Goal: Task Accomplishment & Management: Use online tool/utility

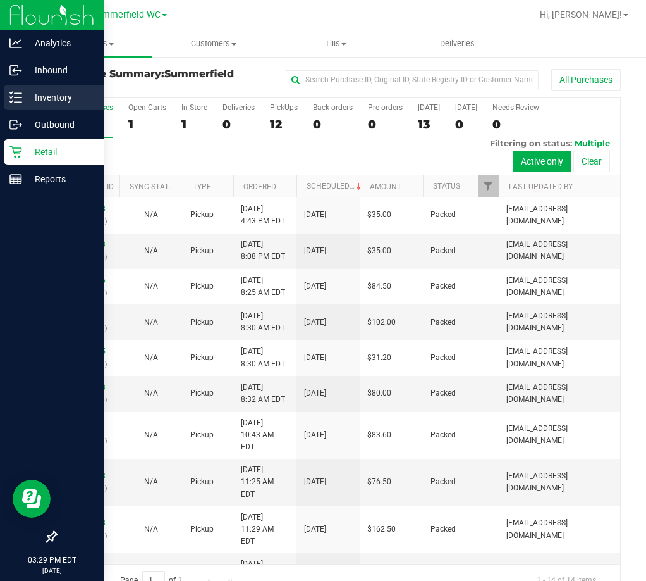
click at [59, 98] on p "Inventory" at bounding box center [60, 97] width 76 height 15
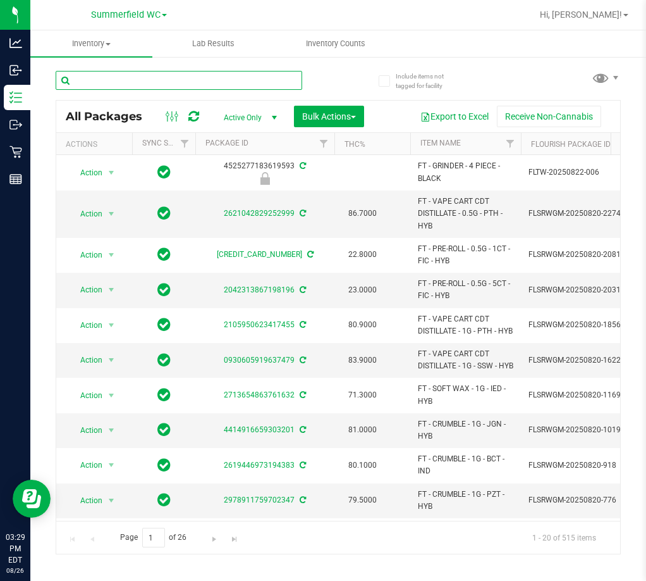
click at [123, 81] on input "text" at bounding box center [179, 80] width 247 height 19
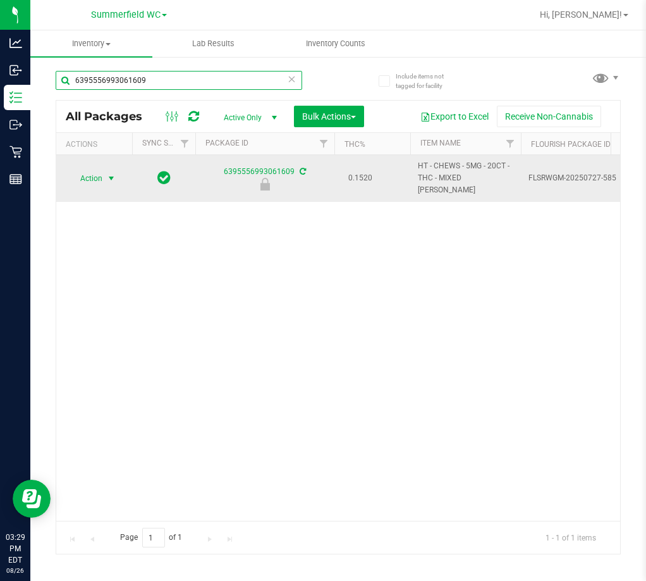
type input "6395556993061609"
click at [109, 173] on span "select" at bounding box center [111, 178] width 10 height 10
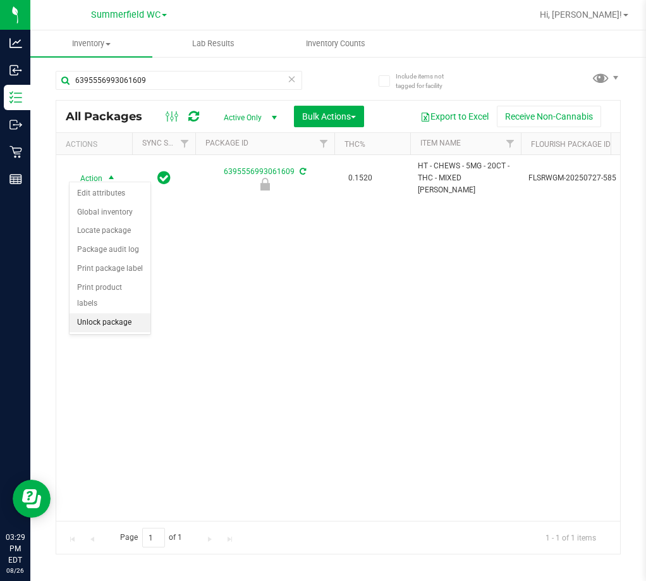
click at [103, 313] on li "Unlock package" at bounding box center [110, 322] width 81 height 19
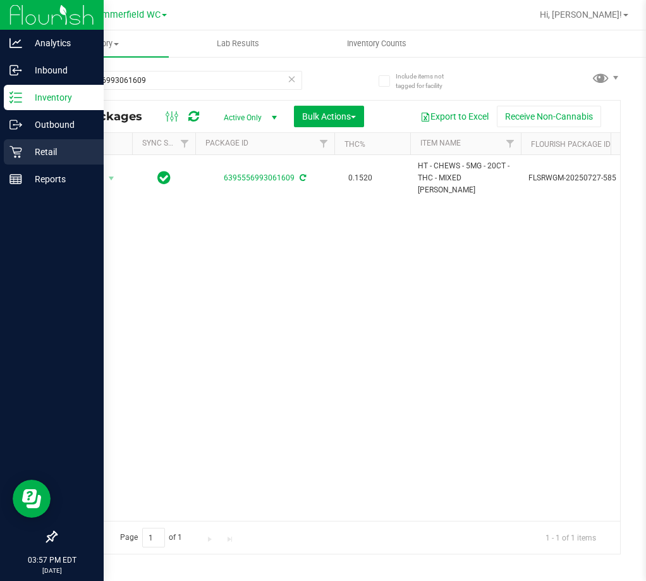
click at [20, 145] on icon at bounding box center [15, 151] width 13 height 13
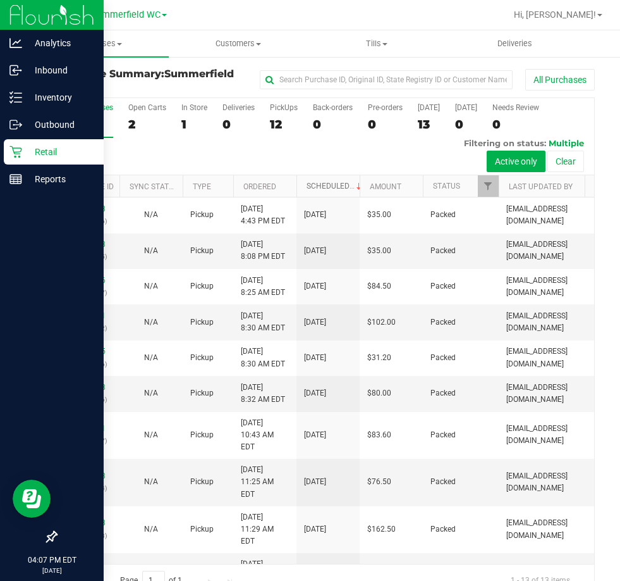
click at [321, 185] on link "Scheduled" at bounding box center [336, 185] width 58 height 9
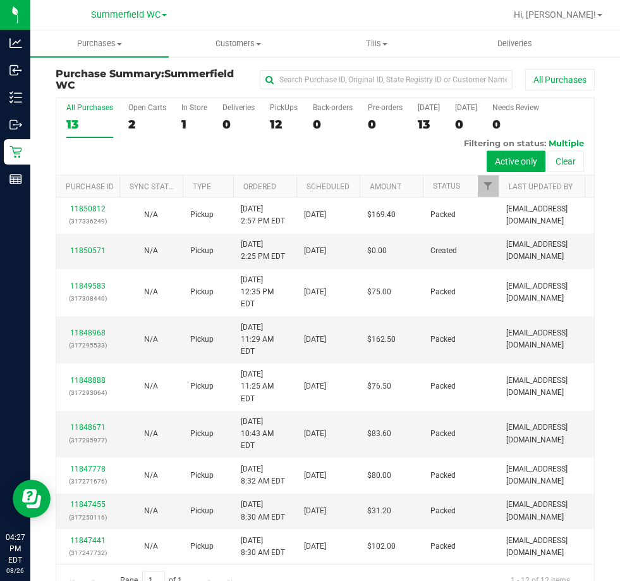
click at [94, 115] on label "All Purchases 13" at bounding box center [89, 120] width 47 height 35
click at [0, 0] on input "All Purchases 13" at bounding box center [0, 0] width 0 height 0
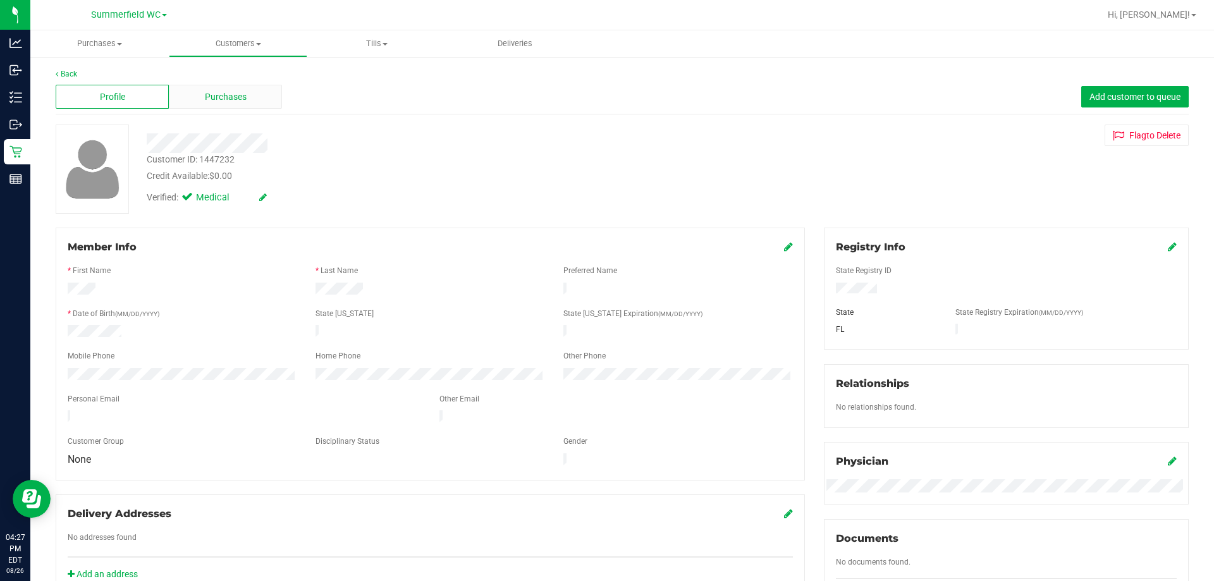
click at [237, 104] on div "Purchases" at bounding box center [225, 97] width 113 height 24
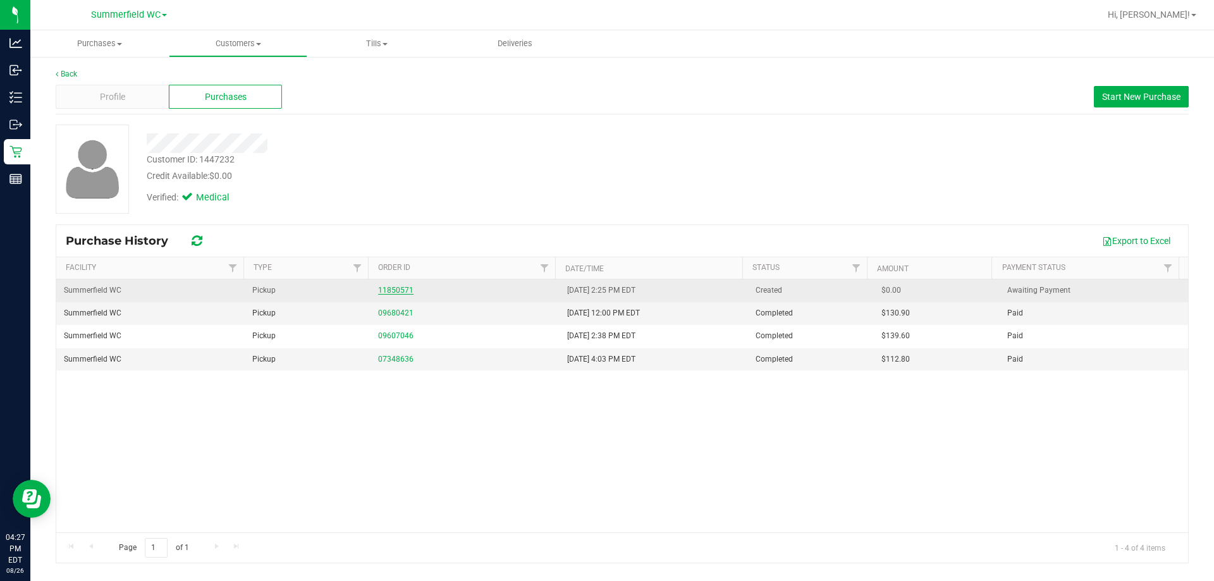
click at [396, 291] on link "11850571" at bounding box center [395, 290] width 35 height 9
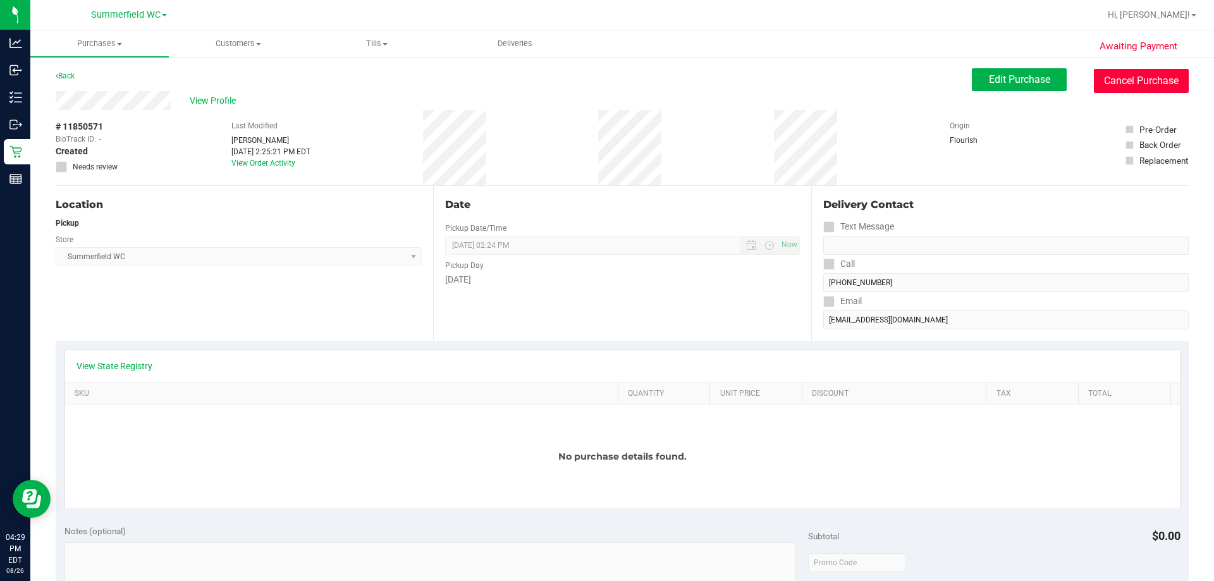
click at [646, 81] on button "Cancel Purchase" at bounding box center [1141, 81] width 95 height 24
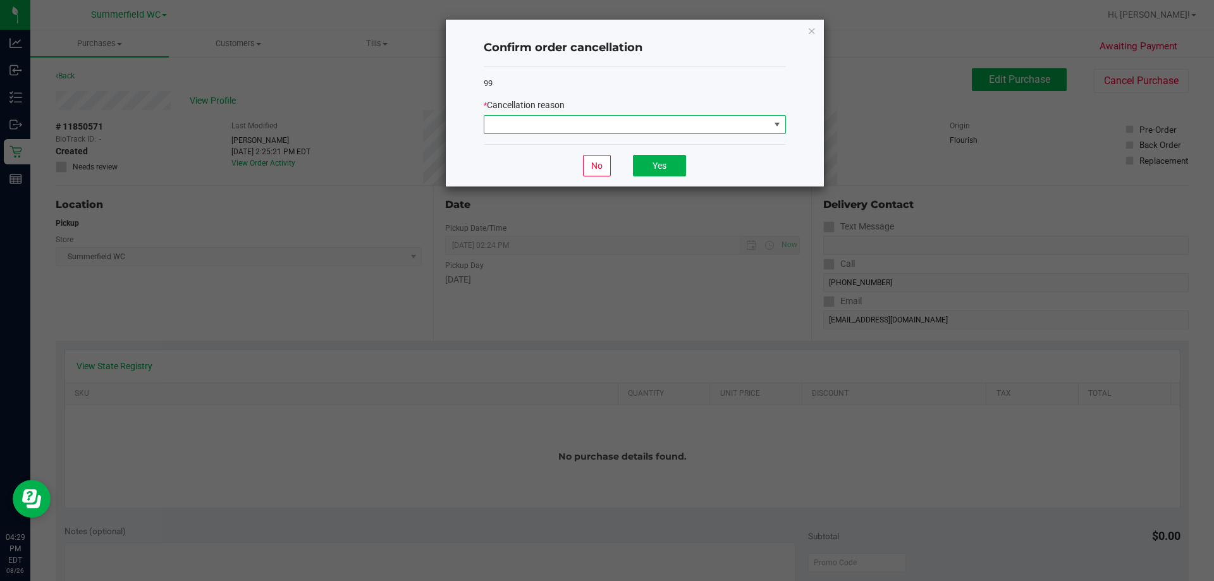
click at [551, 126] on span at bounding box center [626, 125] width 285 height 18
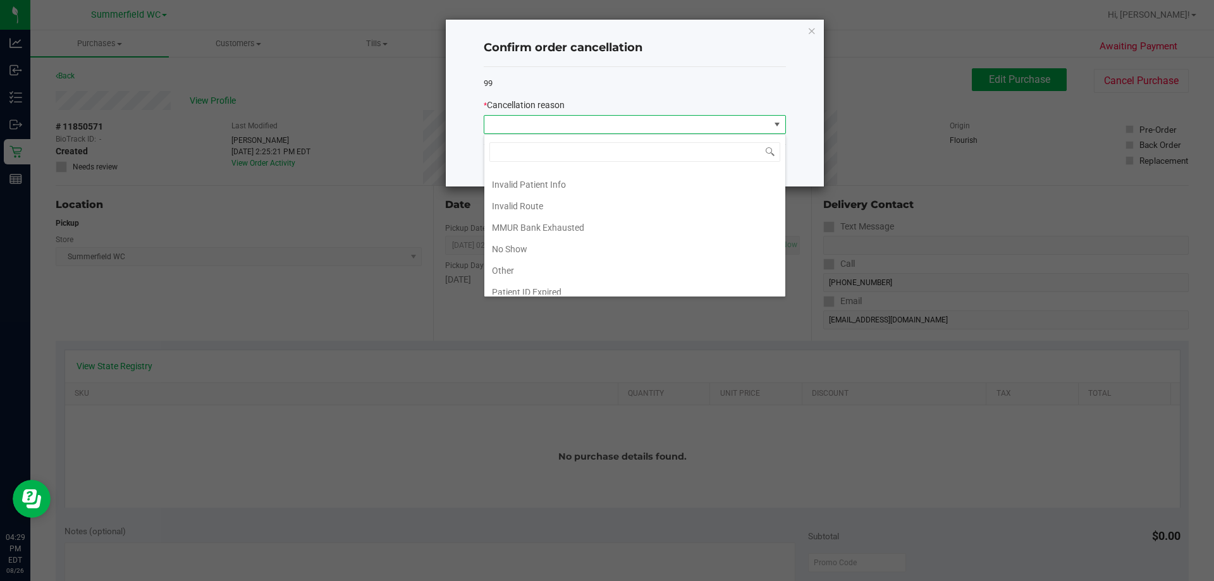
scroll to position [67, 0]
click at [509, 238] on li "Other" at bounding box center [634, 241] width 301 height 22
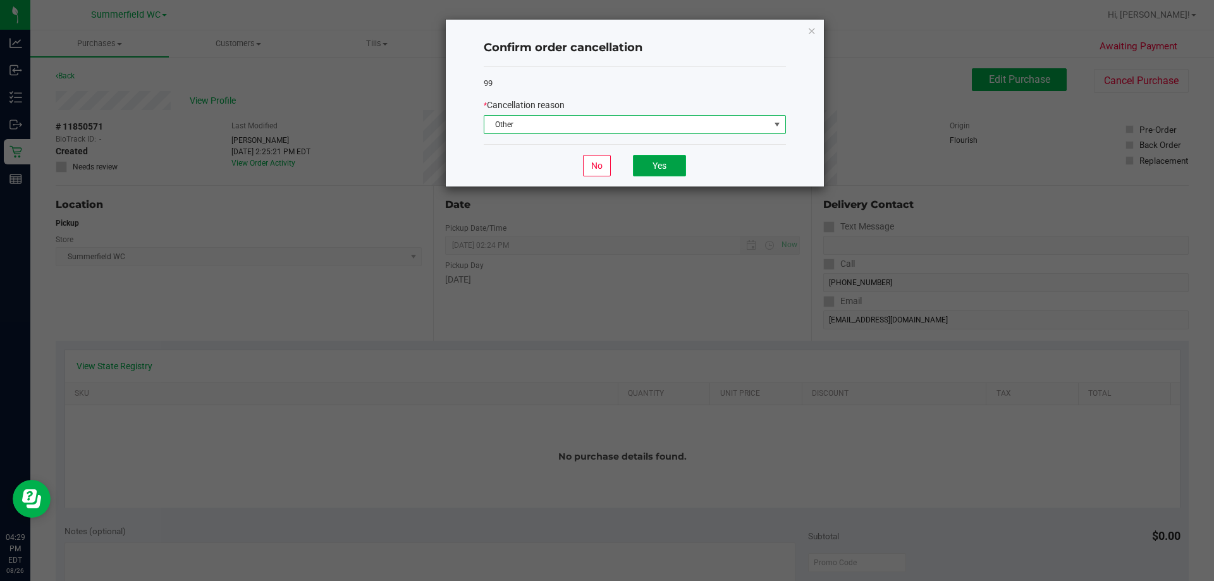
click at [646, 166] on button "Yes" at bounding box center [659, 166] width 53 height 22
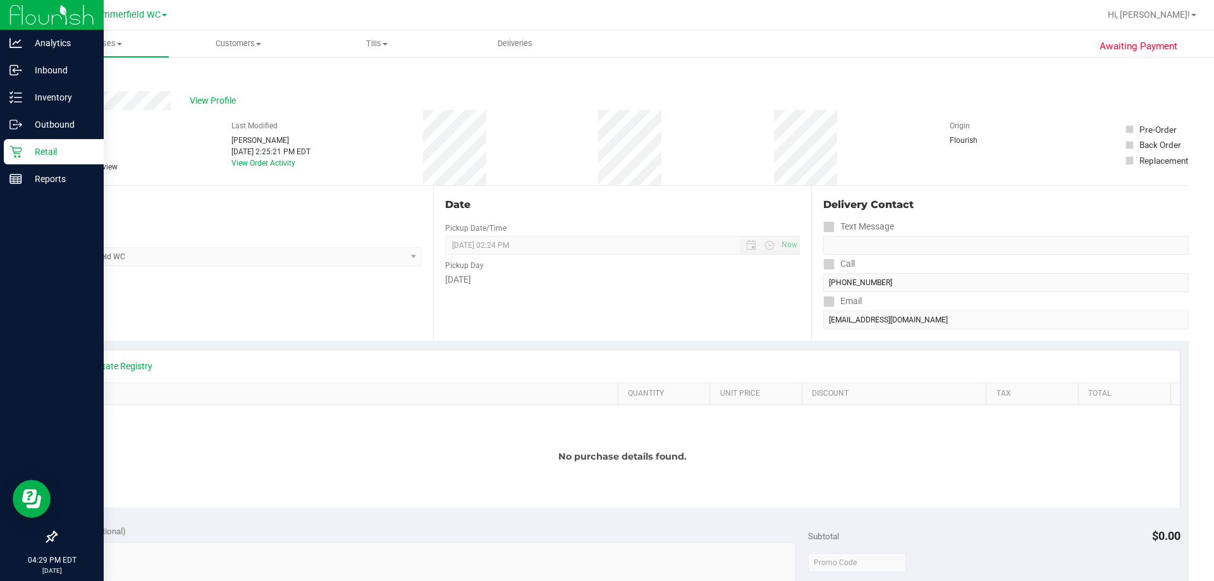
click at [16, 153] on icon at bounding box center [15, 151] width 13 height 13
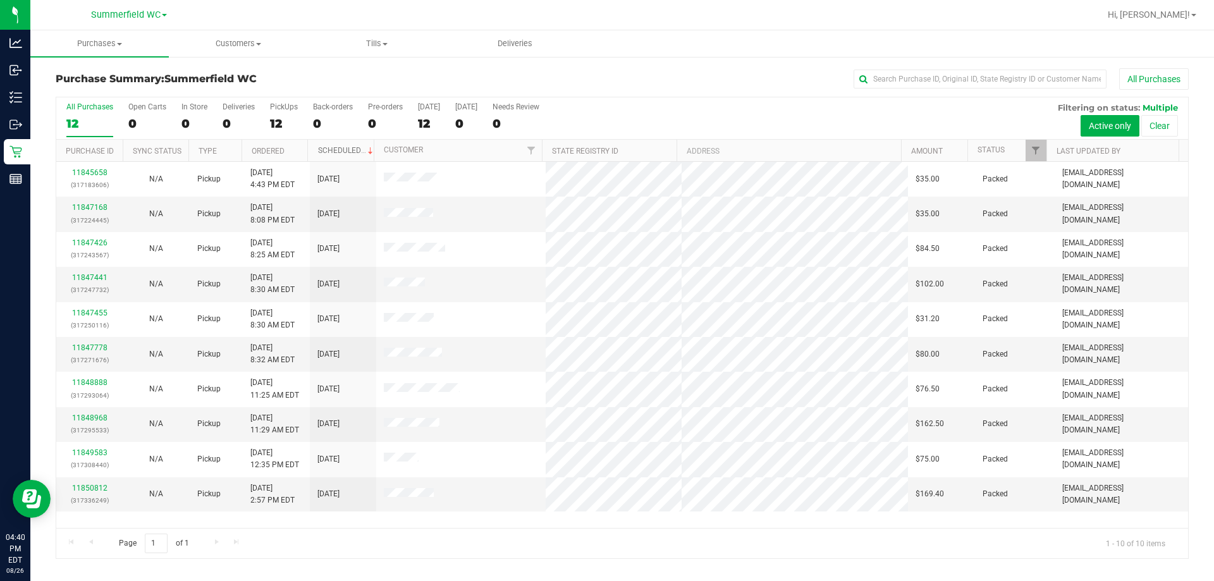
click at [336, 147] on link "Scheduled" at bounding box center [347, 150] width 58 height 9
click at [87, 207] on link "11851758" at bounding box center [89, 207] width 35 height 9
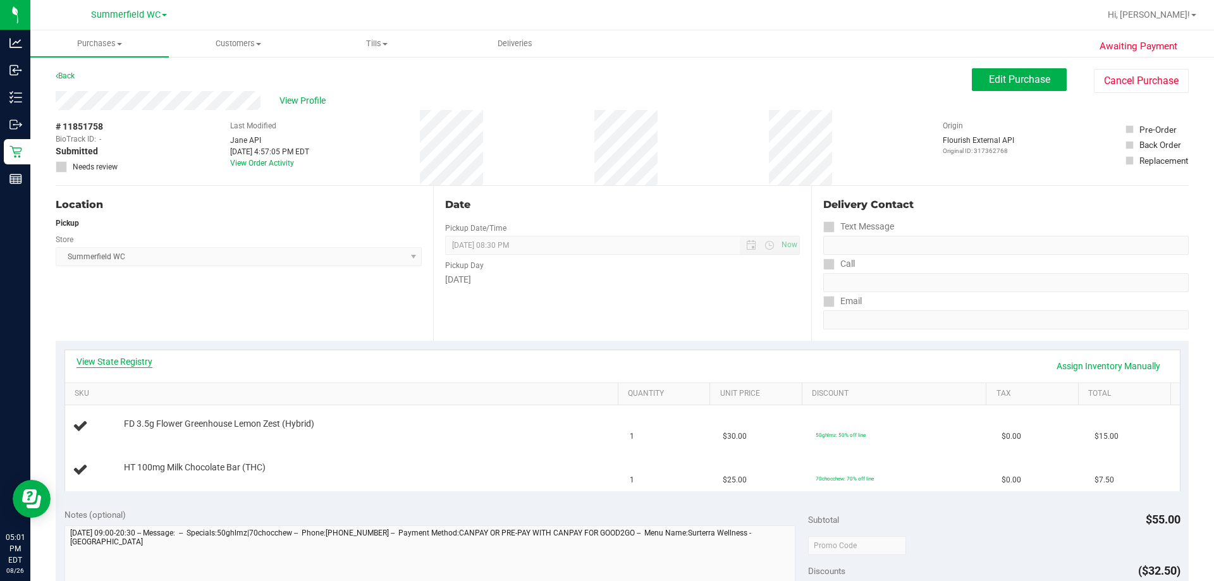
click at [130, 366] on link "View State Registry" at bounding box center [115, 361] width 76 height 13
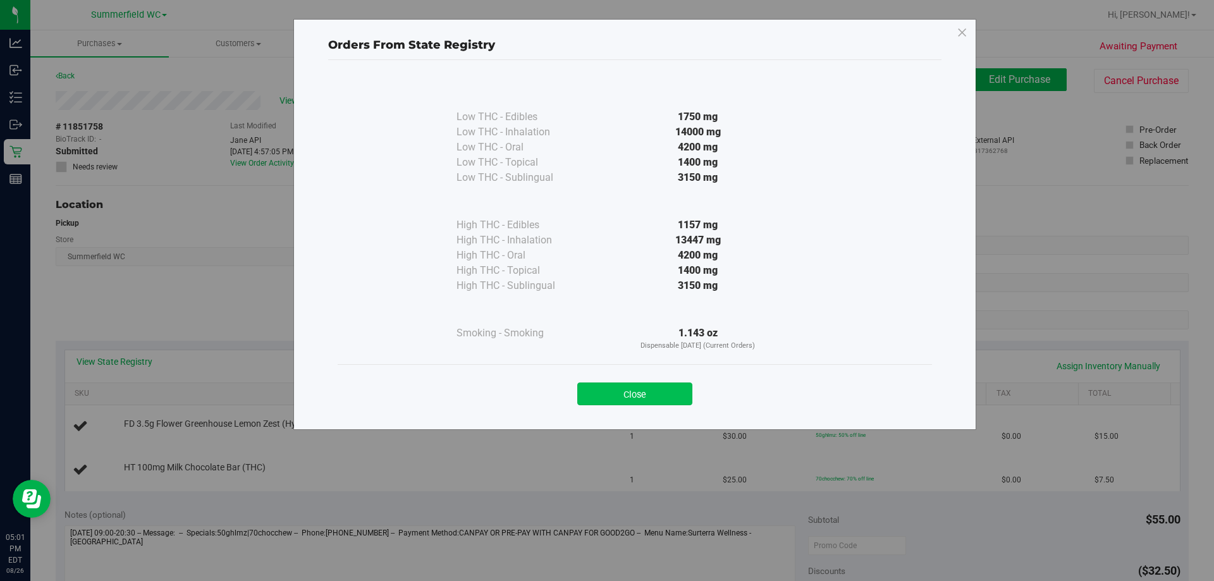
click at [644, 397] on button "Close" at bounding box center [634, 394] width 115 height 23
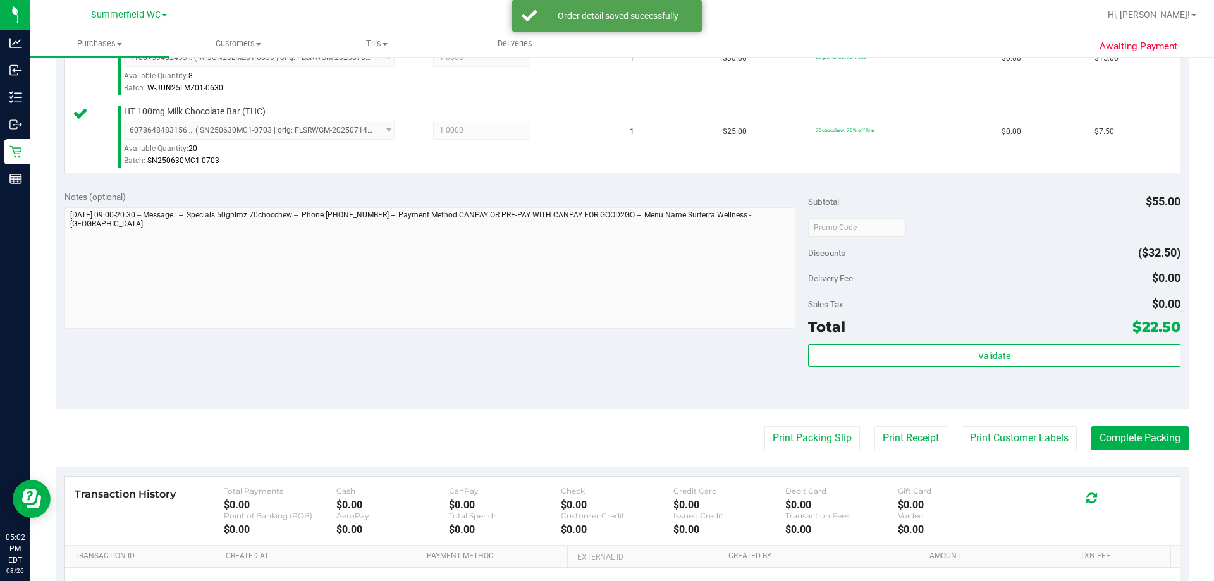
scroll to position [443, 0]
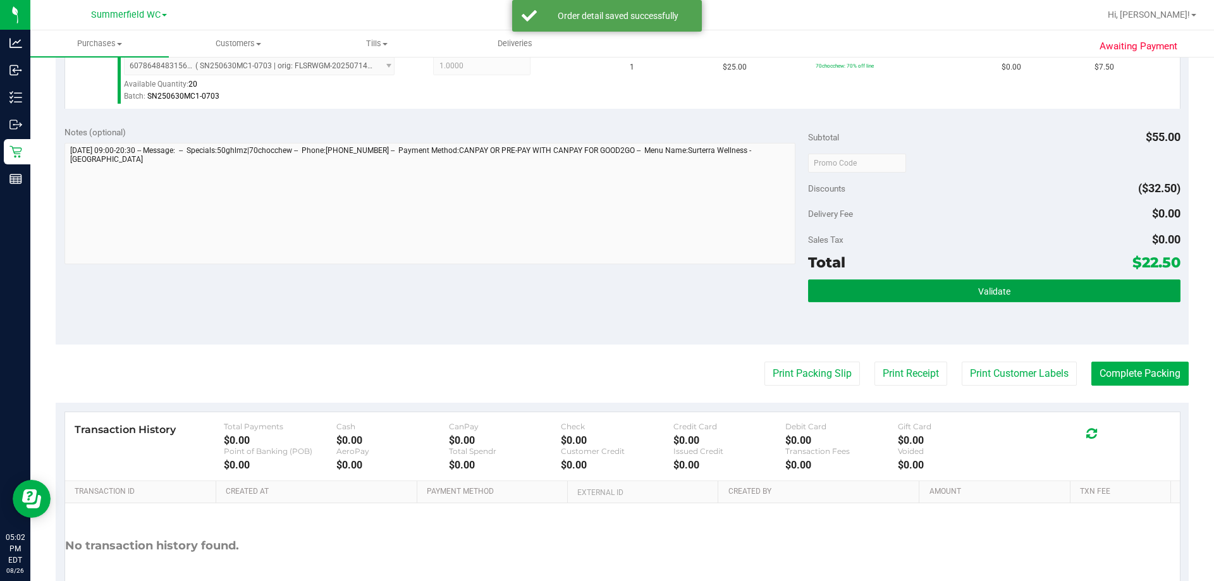
drag, startPoint x: 941, startPoint y: 286, endPoint x: 964, endPoint y: 273, distance: 26.0
click at [646, 285] on button "Validate" at bounding box center [994, 291] width 372 height 23
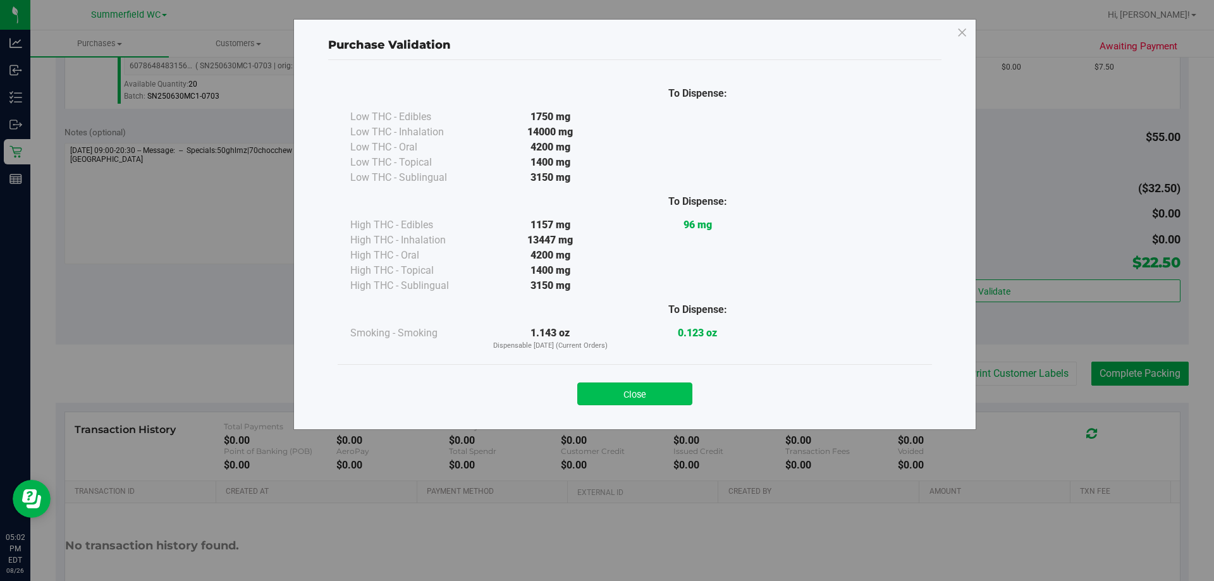
click at [646, 398] on button "Close" at bounding box center [634, 394] width 115 height 23
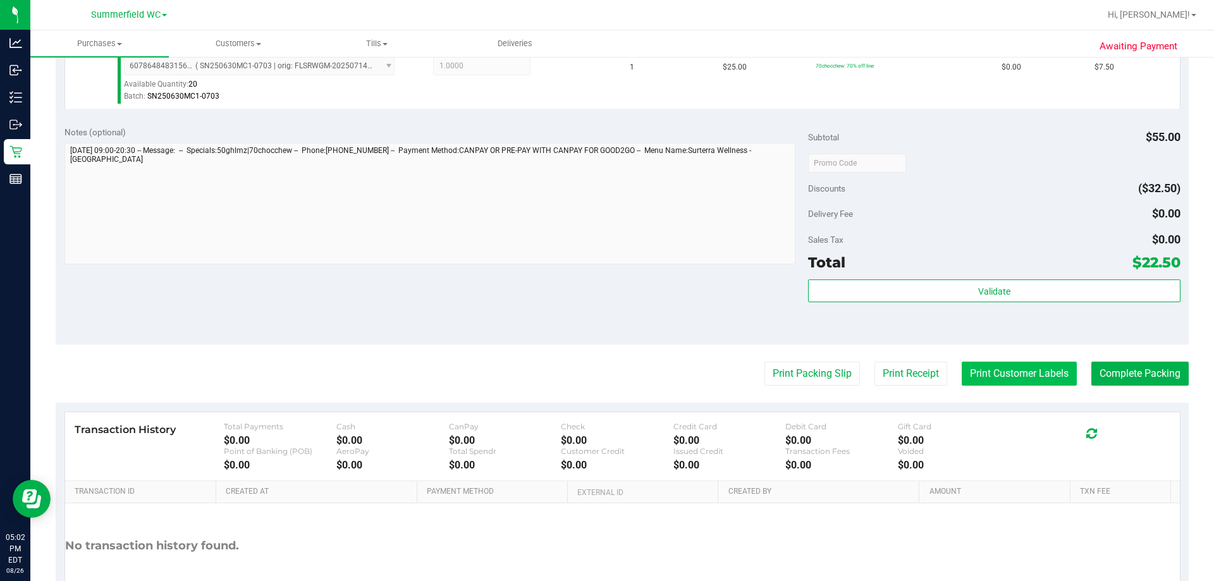
click at [646, 371] on button "Print Customer Labels" at bounding box center [1019, 374] width 115 height 24
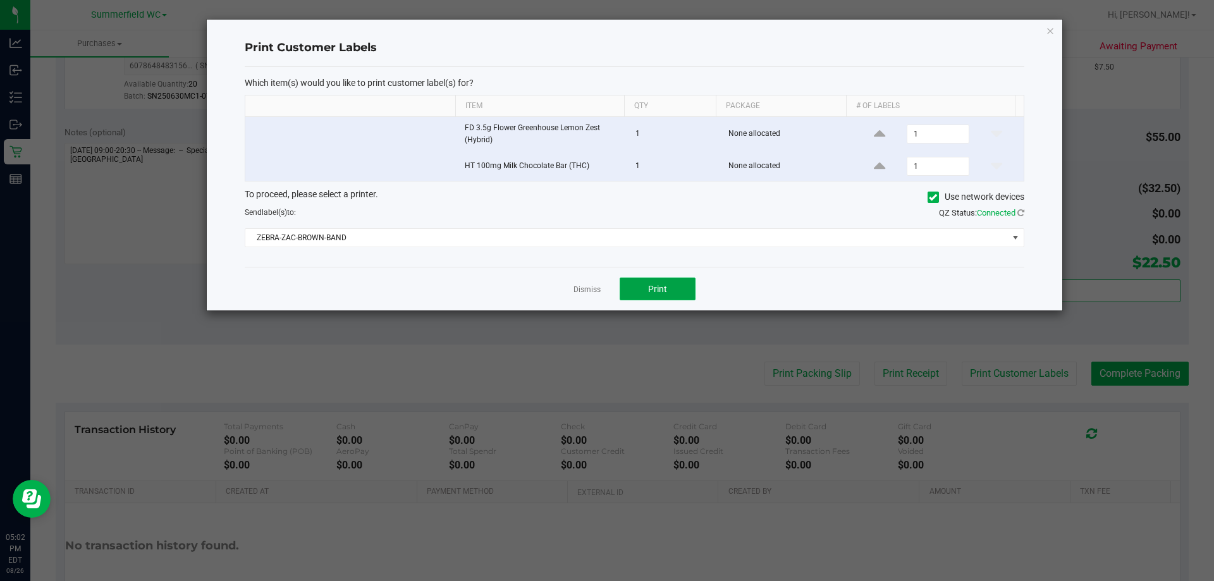
click at [646, 291] on button "Print" at bounding box center [658, 289] width 76 height 23
click at [592, 288] on link "Dismiss" at bounding box center [587, 290] width 27 height 11
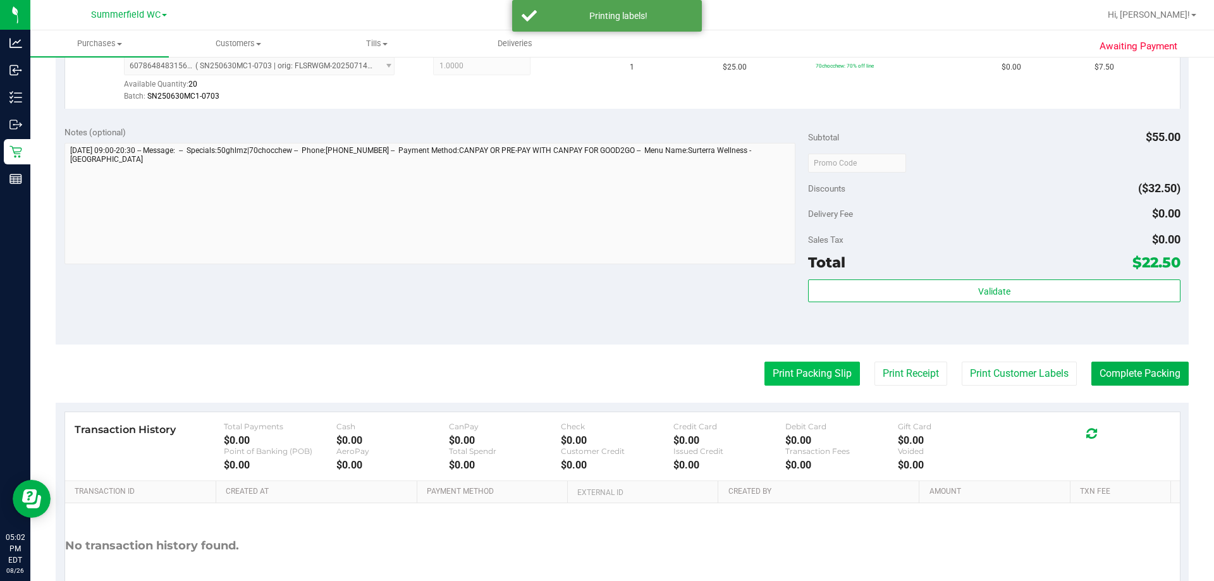
click at [646, 376] on button "Print Packing Slip" at bounding box center [812, 374] width 95 height 24
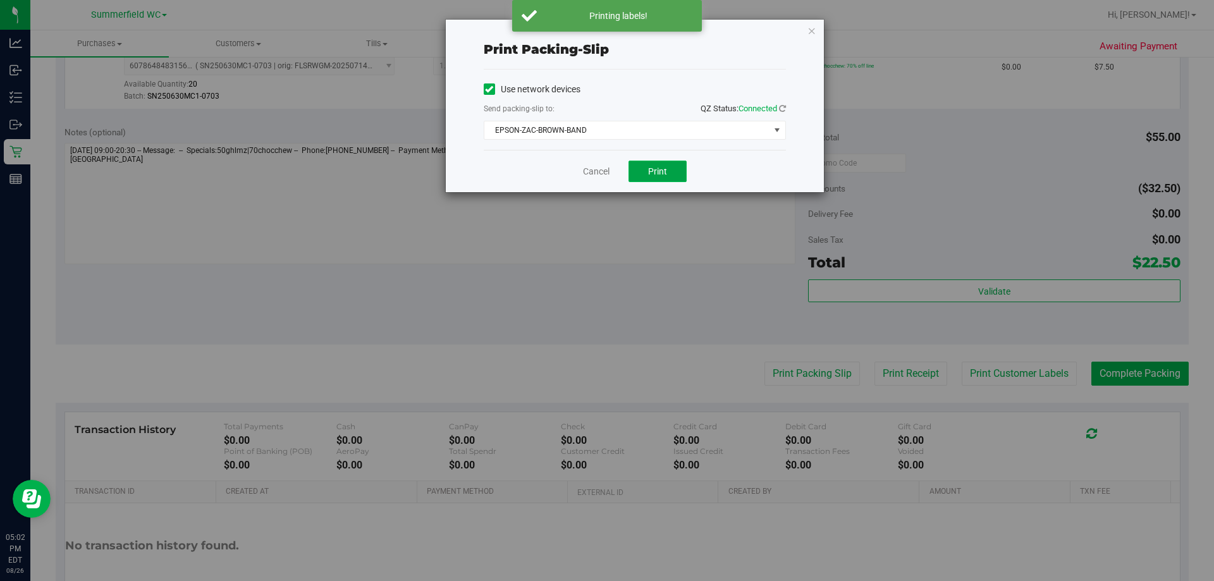
click at [646, 163] on button "Print" at bounding box center [658, 172] width 58 height 22
click at [591, 175] on link "Cancel" at bounding box center [596, 171] width 27 height 13
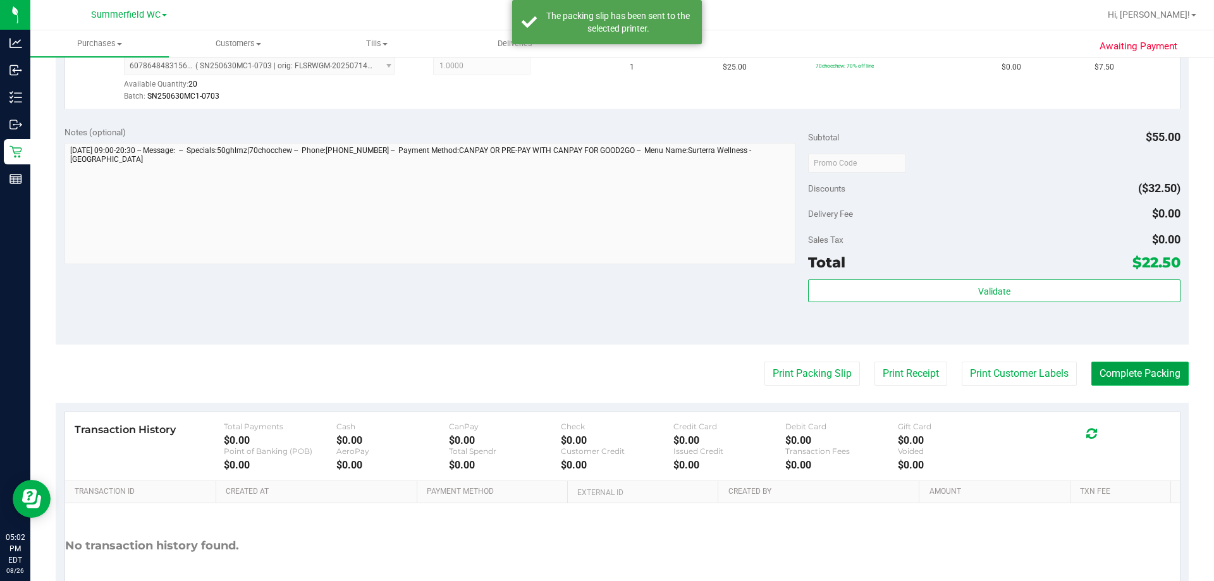
click at [646, 367] on button "Complete Packing" at bounding box center [1139, 374] width 97 height 24
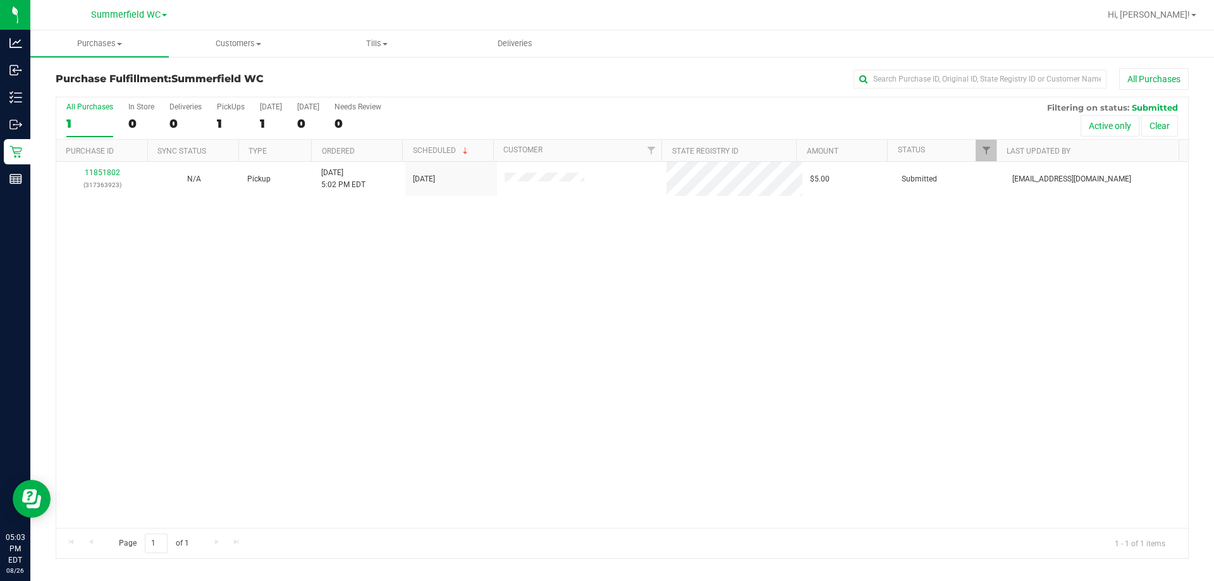
drag, startPoint x: 727, startPoint y: 347, endPoint x: 814, endPoint y: 323, distance: 91.1
click at [646, 333] on div "11851802 (317363923) N/A Pickup [DATE] 5:02 PM EDT 8/26/2025 $5.00 Submitted [E…" at bounding box center [622, 345] width 1132 height 366
click at [79, 121] on div "1" at bounding box center [89, 123] width 47 height 15
click at [0, 0] on input "All Purchases 1" at bounding box center [0, 0] width 0 height 0
click at [97, 116] on div "1" at bounding box center [89, 123] width 47 height 15
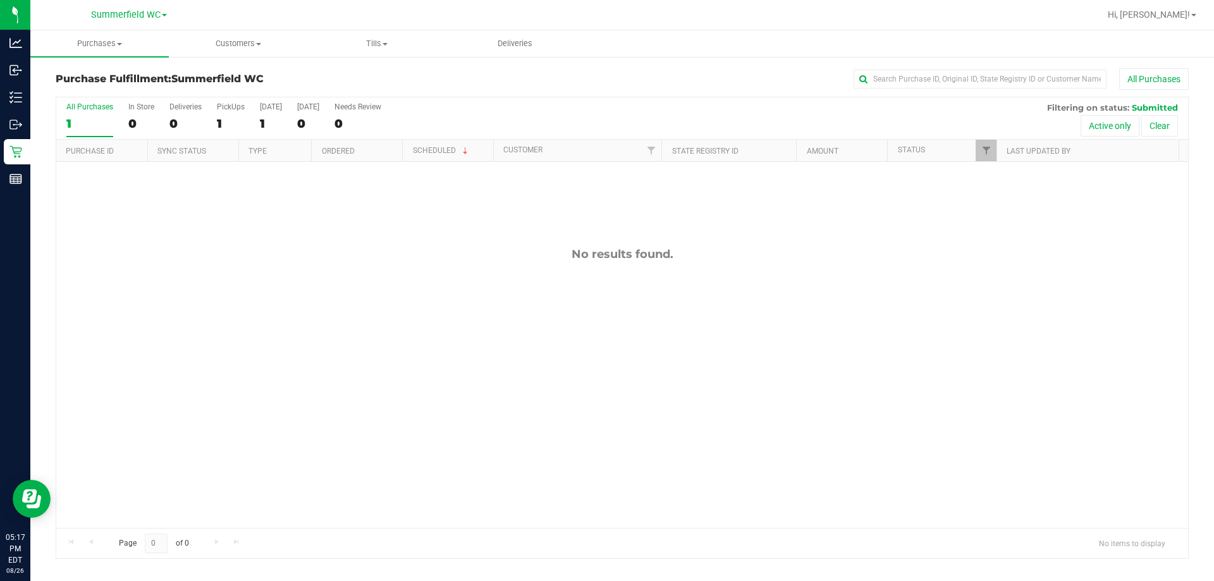
click at [0, 0] on input "All Purchases 1" at bounding box center [0, 0] width 0 height 0
click at [97, 116] on div "1" at bounding box center [89, 123] width 47 height 15
click at [0, 0] on input "All Purchases 1" at bounding box center [0, 0] width 0 height 0
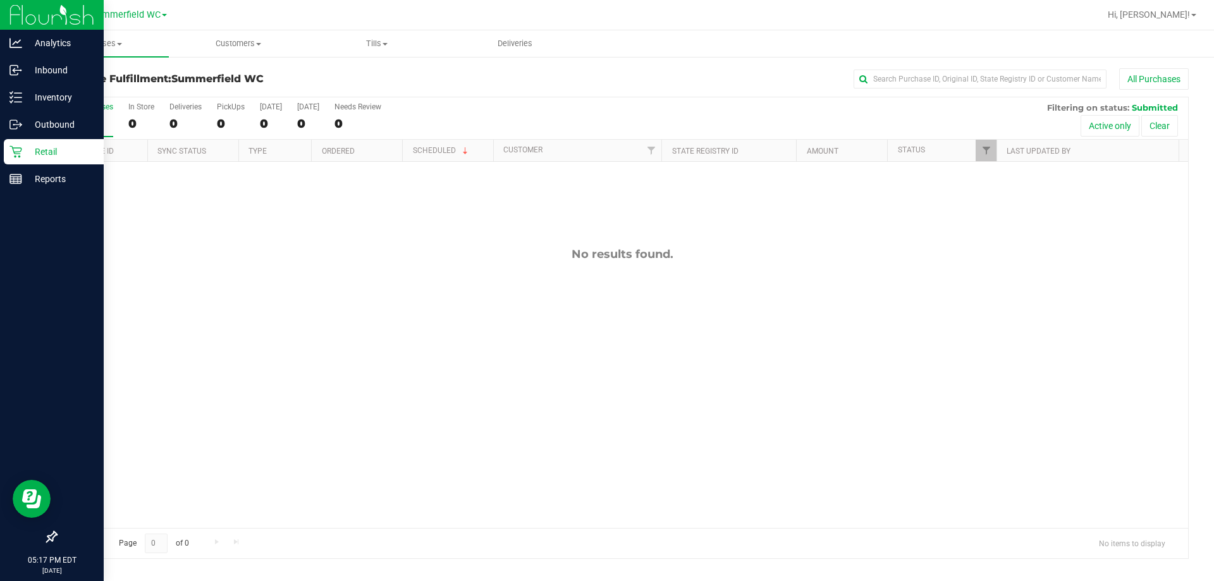
click at [27, 145] on p "Retail" at bounding box center [60, 151] width 76 height 15
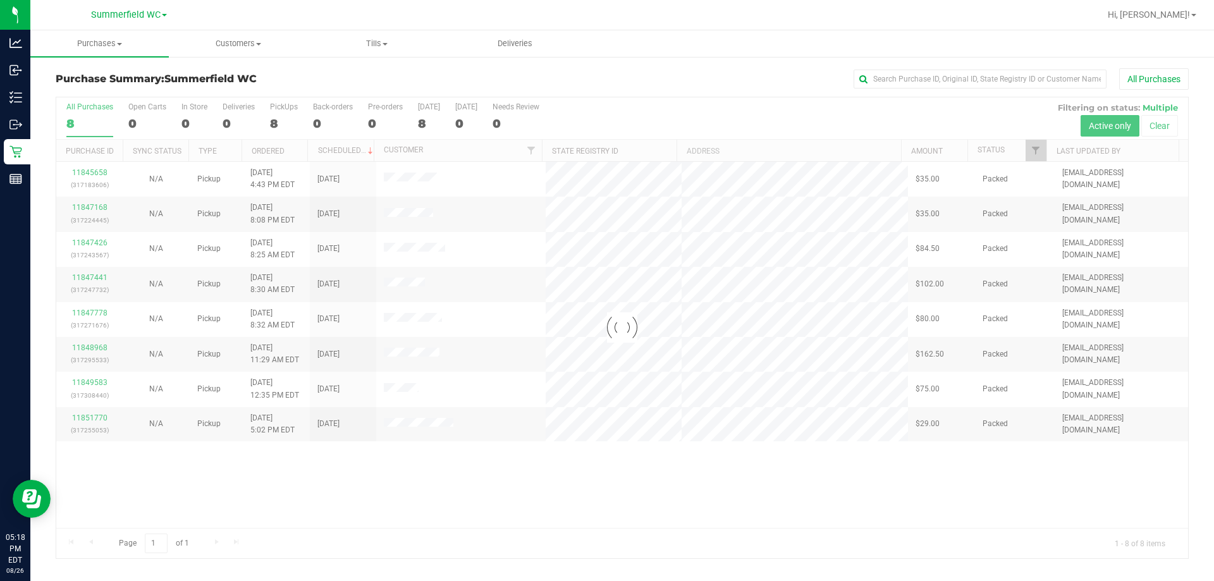
click at [350, 145] on div at bounding box center [622, 327] width 1132 height 461
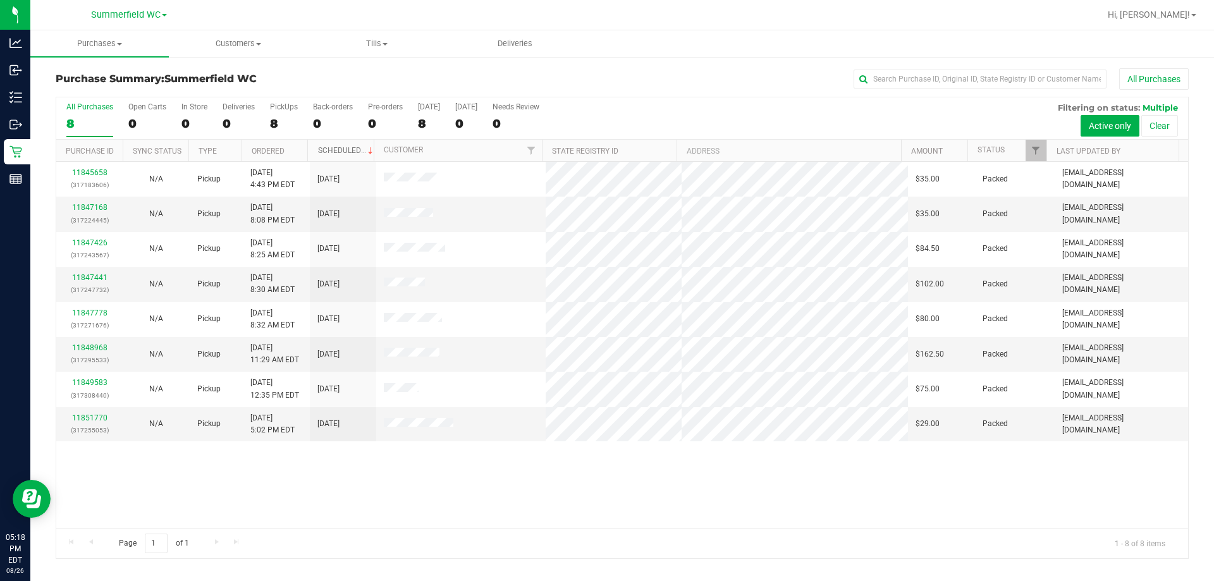
click at [350, 151] on link "Scheduled" at bounding box center [347, 150] width 58 height 9
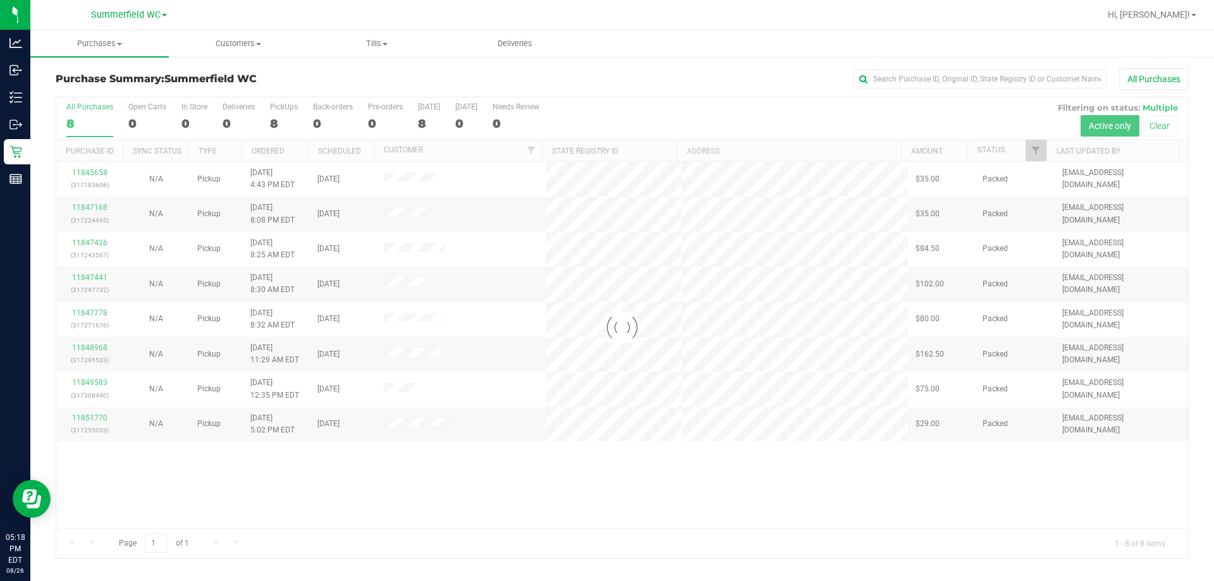
drag, startPoint x: 562, startPoint y: 476, endPoint x: 571, endPoint y: 472, distance: 9.6
click at [562, 476] on div at bounding box center [622, 327] width 1132 height 461
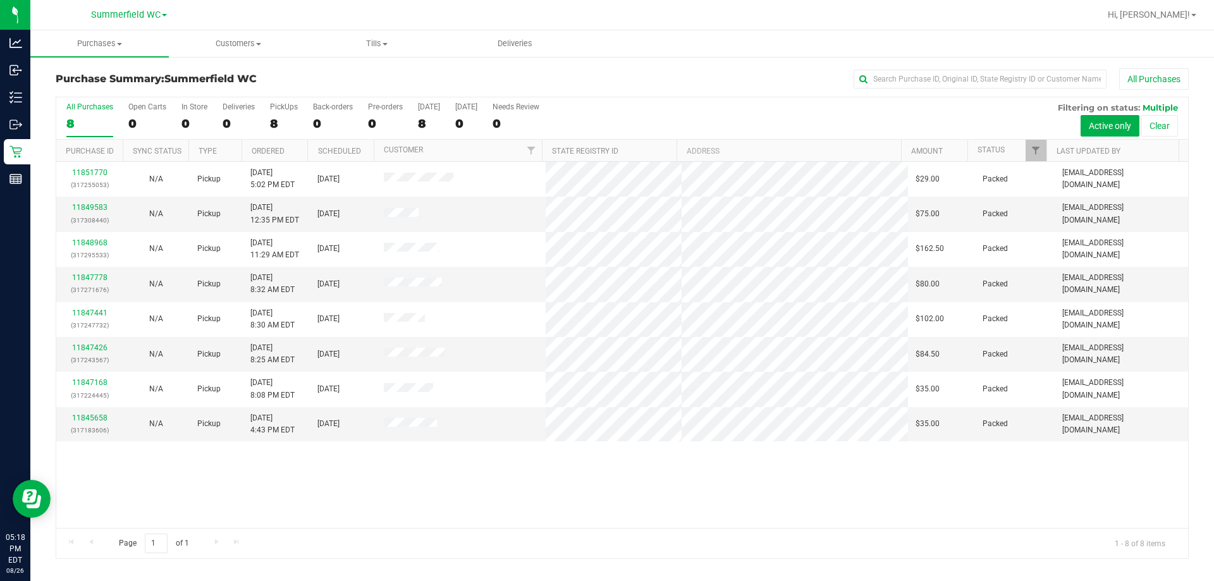
click at [570, 456] on div "11851770 (317255053) N/A Pickup [DATE] 5:02 PM EDT 8/26/2025 $29.00 Packed [EMA…" at bounding box center [622, 345] width 1132 height 366
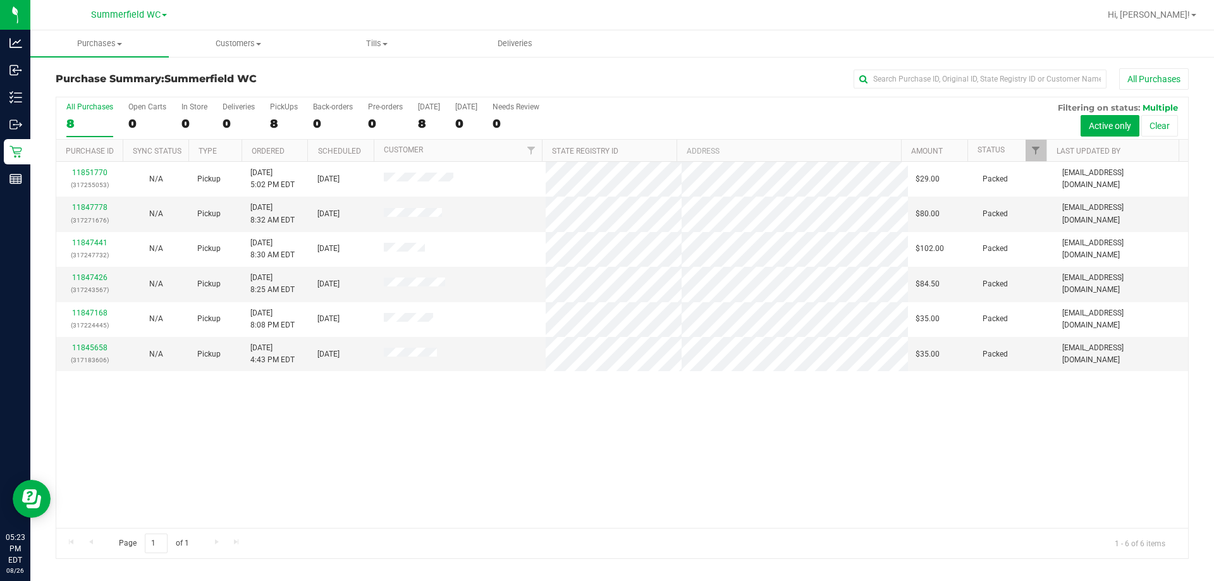
click at [646, 445] on div "11851770 (317255053) N/A Pickup [DATE] 5:02 PM EDT 8/26/2025 $29.00 Packed [EMA…" at bounding box center [622, 345] width 1132 height 366
click at [404, 457] on div "11851770 (317255053) N/A Pickup [DATE] 5:02 PM EDT 8/26/2025 $29.00 Packed [EMA…" at bounding box center [622, 345] width 1132 height 366
drag, startPoint x: 703, startPoint y: 511, endPoint x: 677, endPoint y: 451, distance: 65.7
click at [646, 493] on div "11851770 (317255053) N/A Pickup [DATE] 5:02 PM EDT 8/26/2025 $29.00 Packed [EMA…" at bounding box center [622, 345] width 1132 height 366
click at [200, 446] on div "11851770 (317255053) N/A Pickup [DATE] 5:02 PM EDT 8/26/2025 $29.00 Packed [EMA…" at bounding box center [622, 345] width 1132 height 366
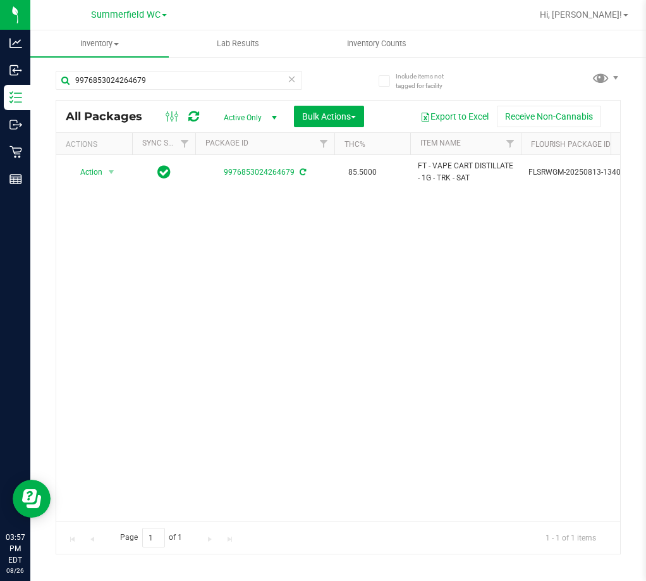
click at [416, 338] on div "Action Action Adjust qty Create package Edit attributes Global inventory Locate…" at bounding box center [338, 338] width 564 height 366
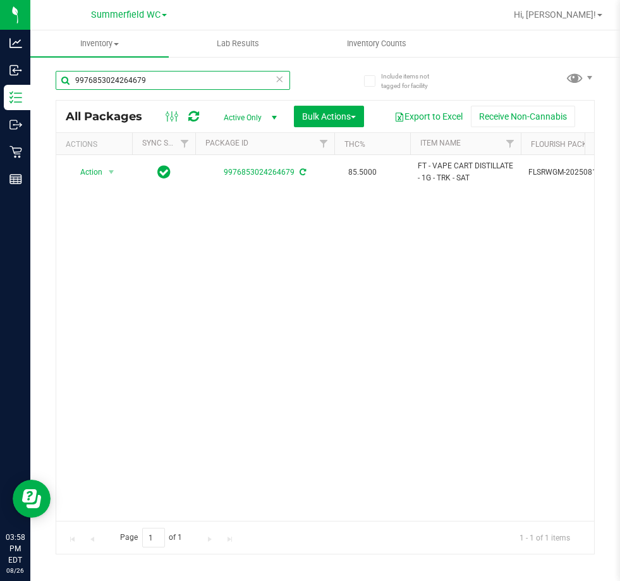
drag, startPoint x: -1, startPoint y: 95, endPoint x: -1, endPoint y: 104, distance: 8.9
click at [0, 104] on html "Analytics Inbound Inventory Outbound Retail Reports 03:58 PM EDT 08/26/2025 08/…" at bounding box center [310, 290] width 620 height 581
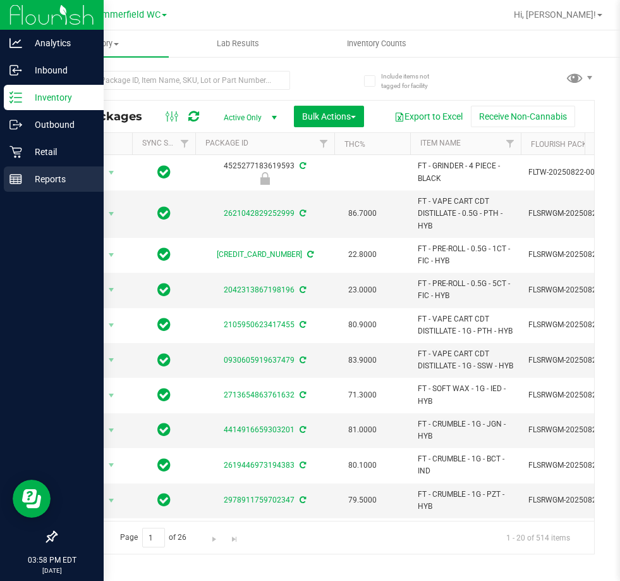
click at [18, 169] on div "Reports" at bounding box center [54, 178] width 100 height 25
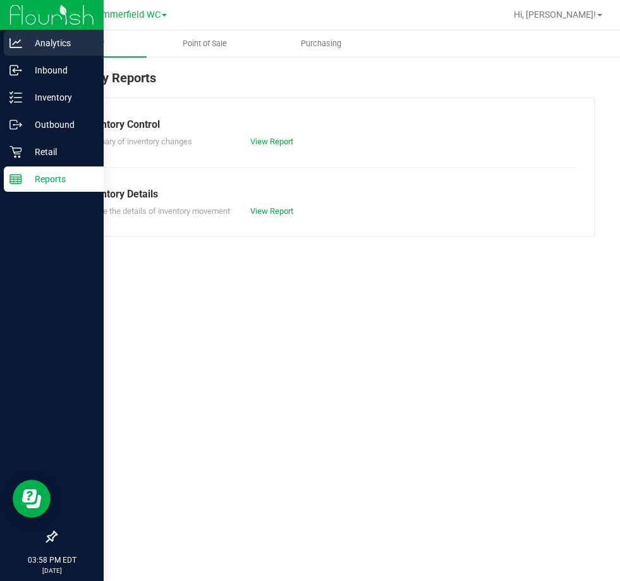
click at [58, 50] on p "Analytics" at bounding box center [60, 42] width 76 height 15
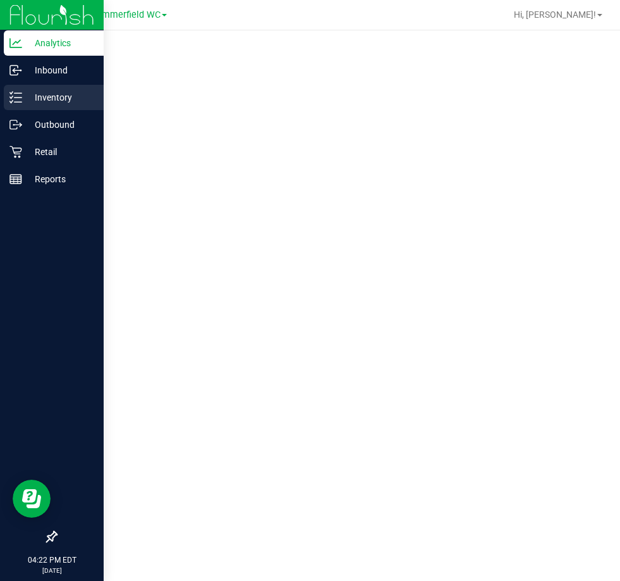
click at [22, 97] on p "Inventory" at bounding box center [60, 97] width 76 height 15
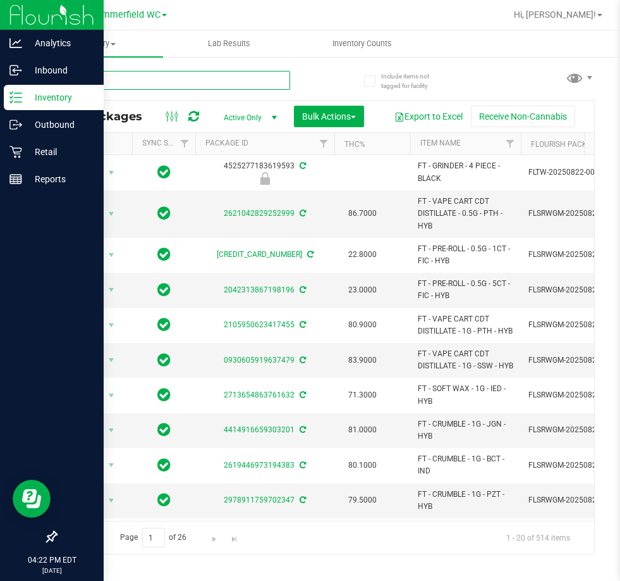
click at [166, 71] on input "text" at bounding box center [173, 80] width 235 height 19
type input "gpe"
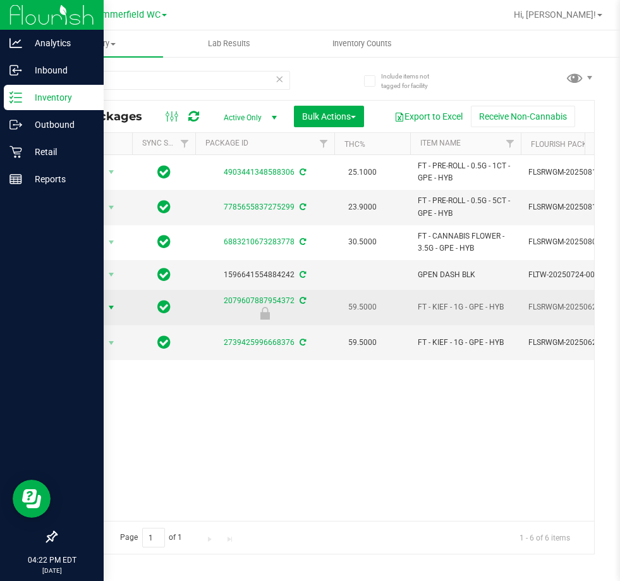
click at [104, 312] on span "select" at bounding box center [112, 307] width 16 height 18
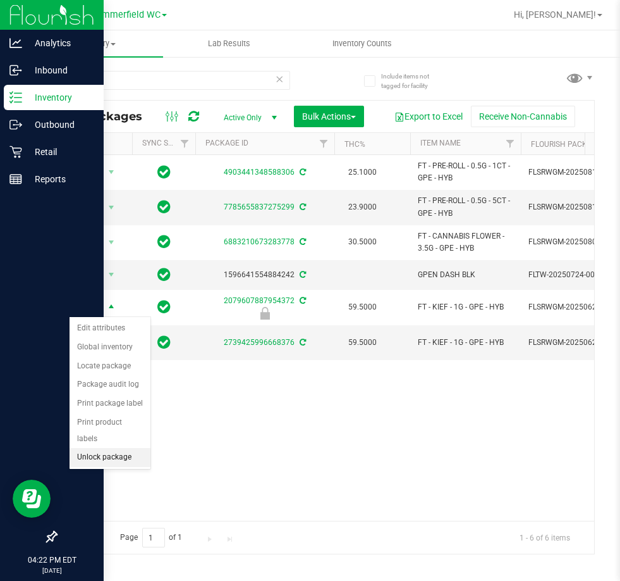
click at [123, 448] on li "Unlock package" at bounding box center [110, 457] width 81 height 19
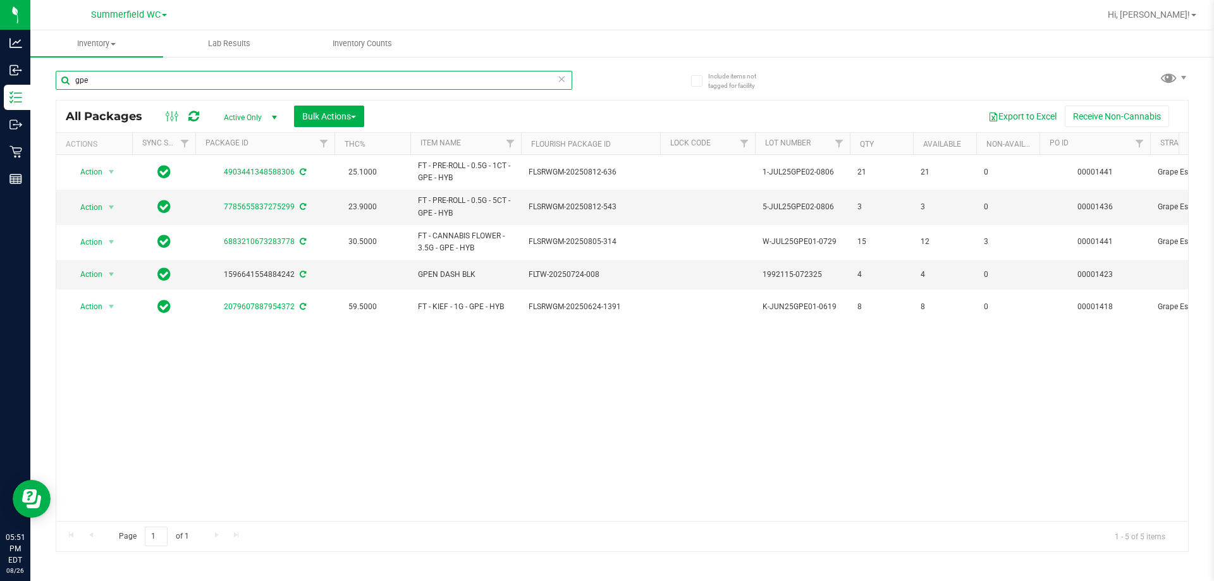
drag, startPoint x: 111, startPoint y: 80, endPoint x: 315, endPoint y: 25, distance: 211.5
click at [0, 87] on div "Analytics Inbound Inventory Outbound Retail Reports 05:51 PM EDT 08/26/2025 08/…" at bounding box center [607, 290] width 1214 height 581
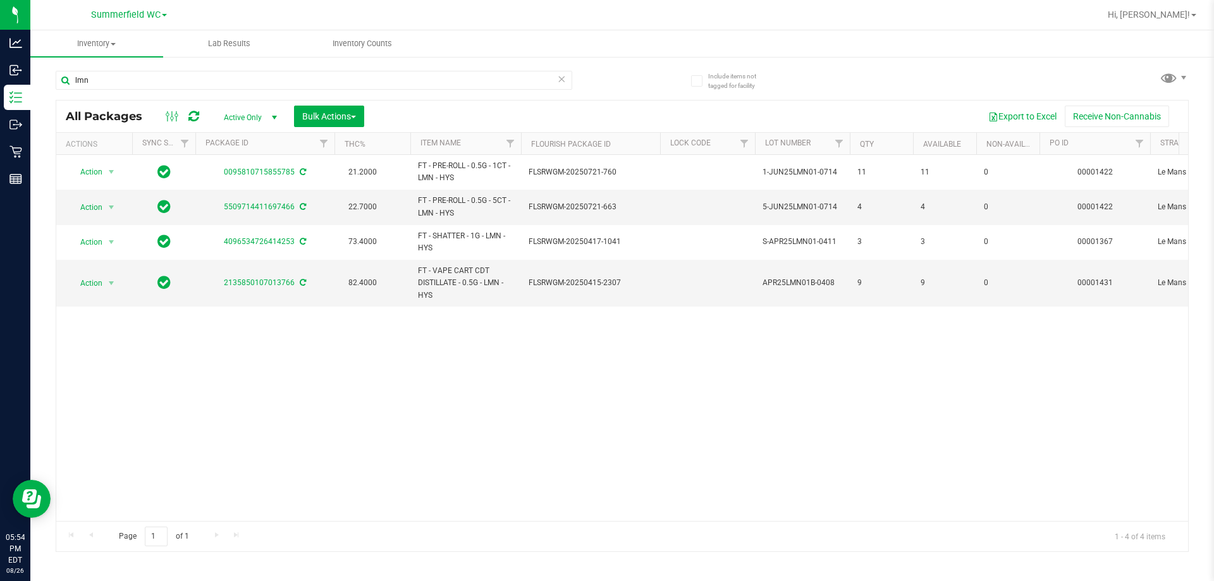
drag, startPoint x: 543, startPoint y: 412, endPoint x: 547, endPoint y: 403, distance: 10.5
click at [543, 411] on div "Action Action Adjust qty Create package Edit attributes Global inventory Locate…" at bounding box center [622, 338] width 1132 height 366
click at [548, 398] on div "Action Action Adjust qty Create package Edit attributes Global inventory Locate…" at bounding box center [622, 338] width 1132 height 366
click at [562, 372] on div "Action Action Adjust qty Create package Edit attributes Global inventory Locate…" at bounding box center [622, 338] width 1132 height 366
click at [531, 364] on div "Action Action Adjust qty Create package Edit attributes Global inventory Locate…" at bounding box center [622, 338] width 1132 height 366
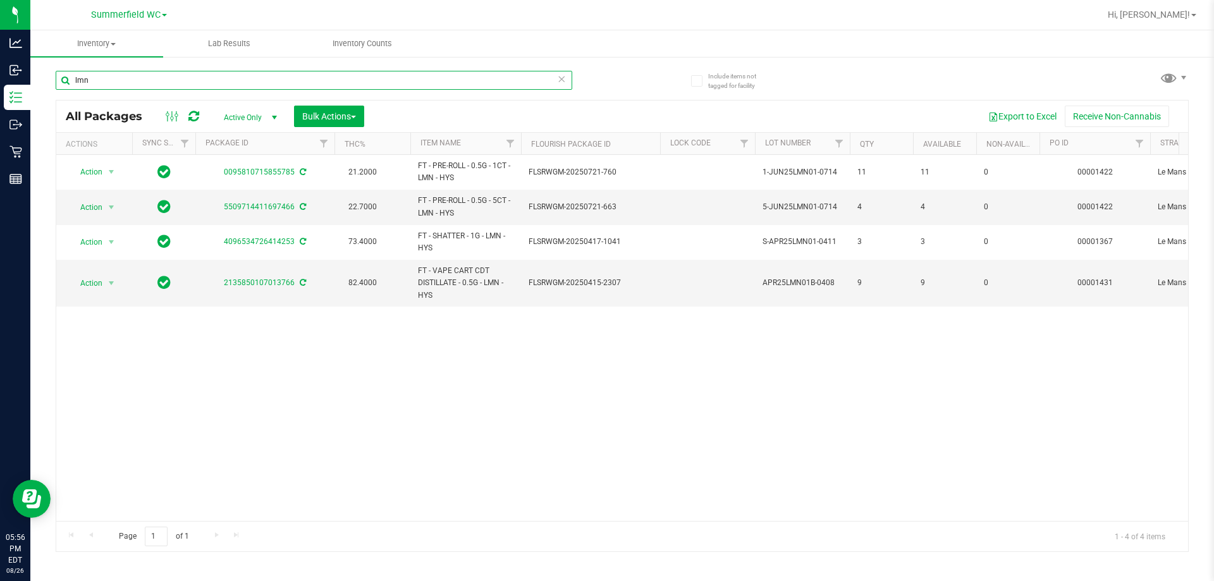
click at [185, 78] on input "lmn" at bounding box center [314, 80] width 517 height 19
type input "lmz"
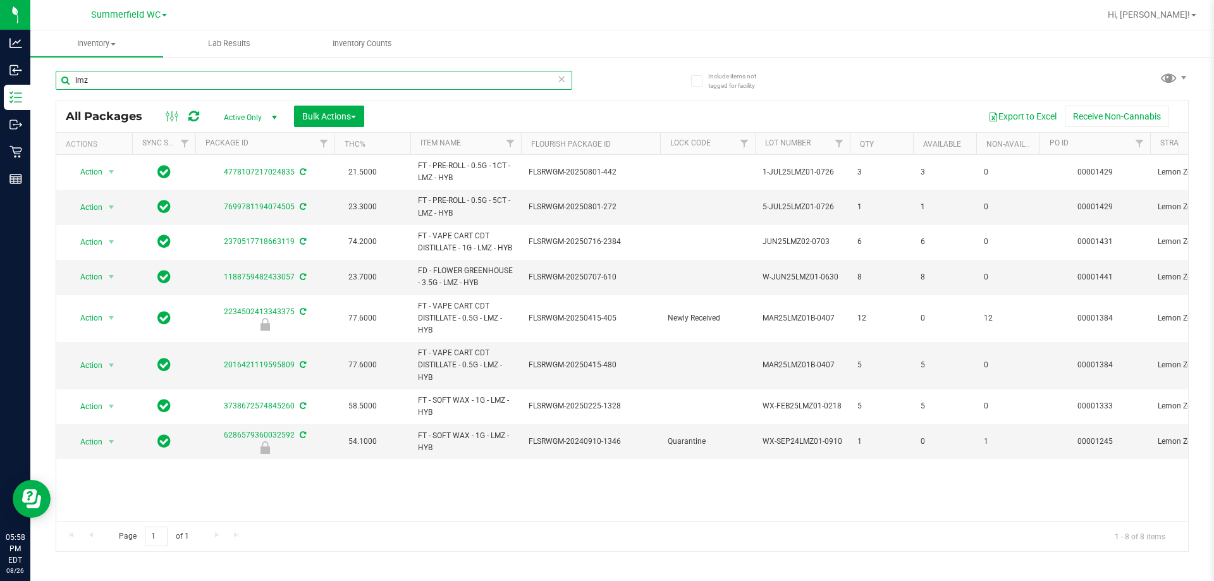
drag, startPoint x: 126, startPoint y: 78, endPoint x: 677, endPoint y: 62, distance: 551.0
click at [6, 77] on div "Analytics Inbound Inventory Outbound Retail Reports 05:58 PM EDT 08/26/2025 08/…" at bounding box center [607, 290] width 1214 height 581
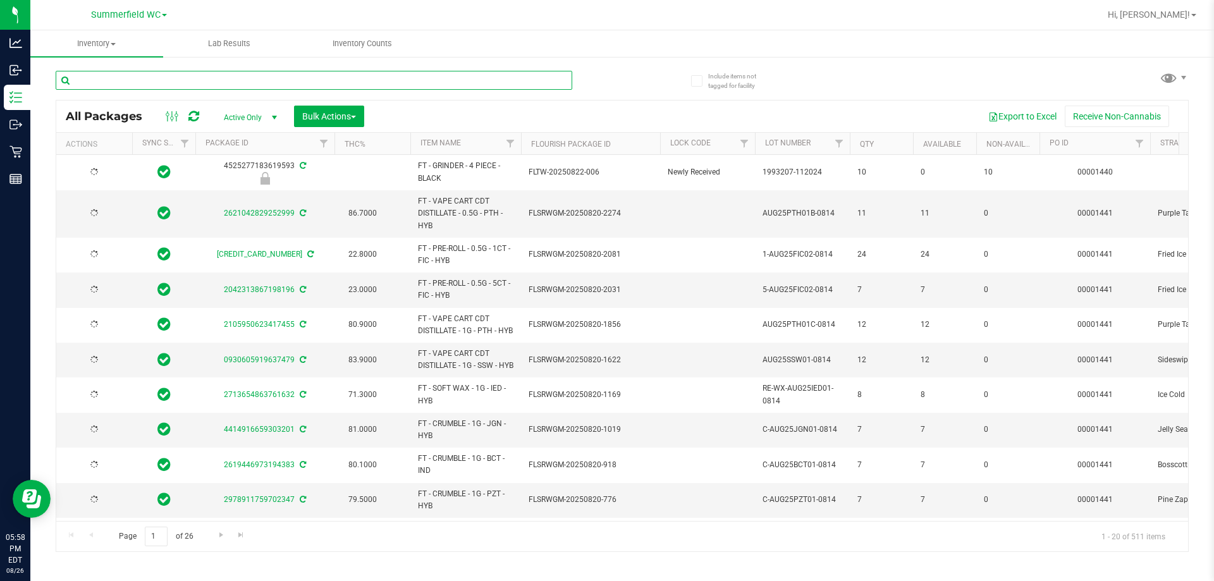
type input "[DATE]"
